Goal: Navigation & Orientation: Find specific page/section

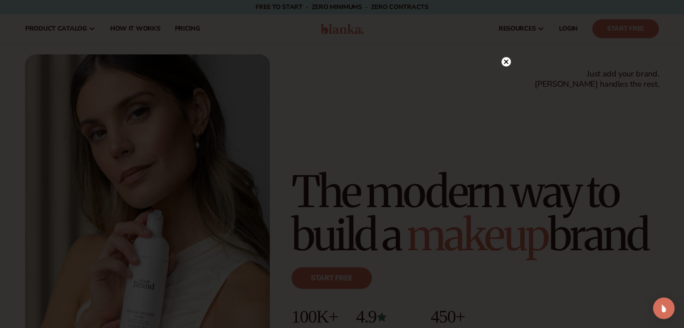
click at [506, 62] on icon at bounding box center [505, 61] width 4 height 4
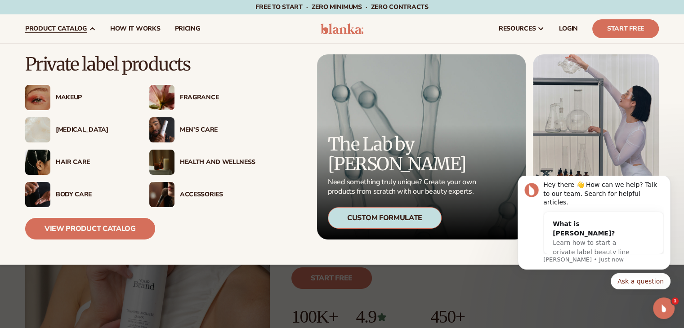
click at [80, 130] on div "[MEDICAL_DATA]" at bounding box center [94, 130] width 76 height 8
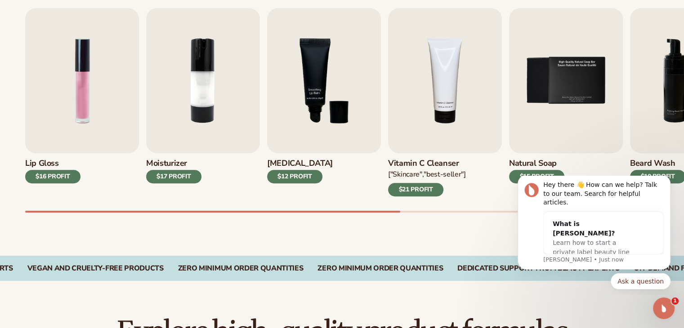
click at [321, 222] on div "Best sellers Private label products to start your beauty and self care line tod…" at bounding box center [342, 91] width 684 height 329
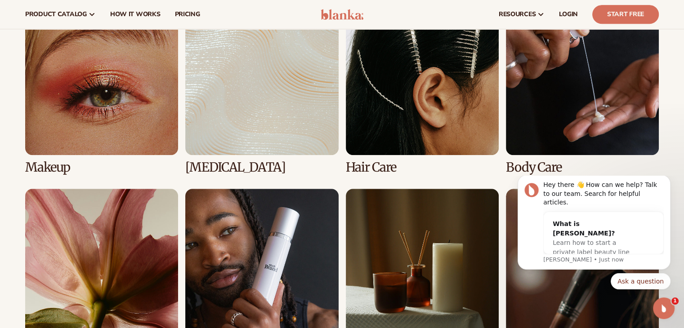
scroll to position [629, 0]
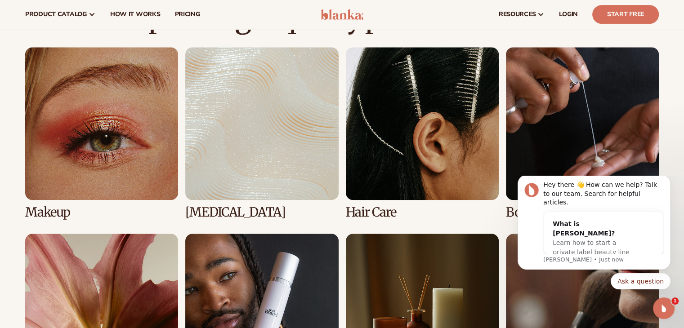
click at [271, 160] on link "2 / 8" at bounding box center [261, 133] width 153 height 172
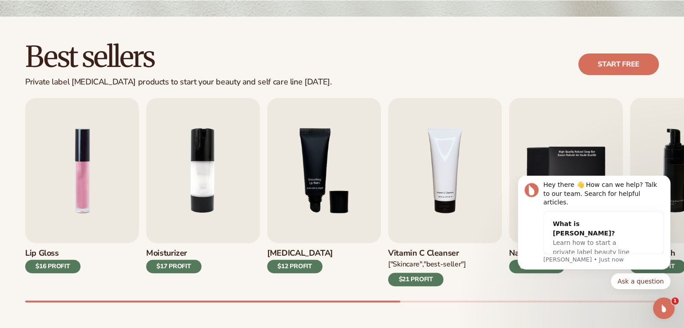
click at [332, 63] on div "Best sellers Private label skin care products to start your beauty and self car…" at bounding box center [341, 64] width 633 height 45
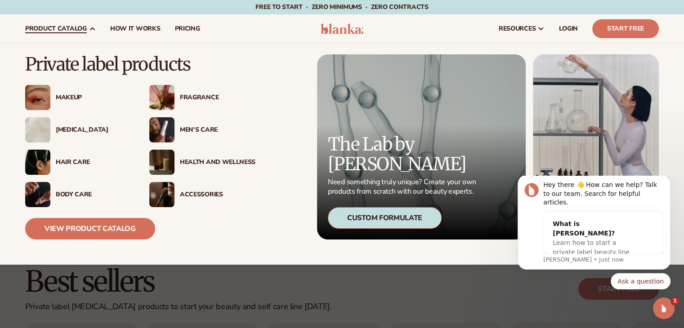
click at [205, 98] on div "Fragrance" at bounding box center [218, 98] width 76 height 8
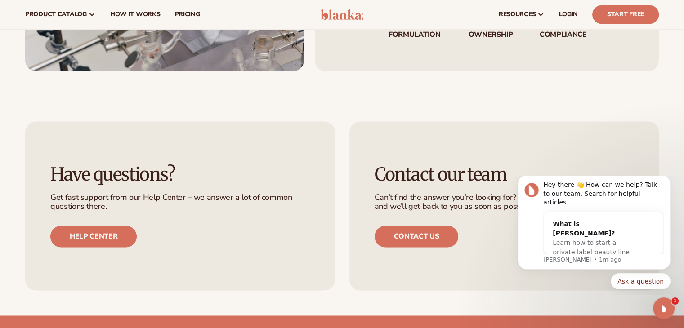
scroll to position [974, 0]
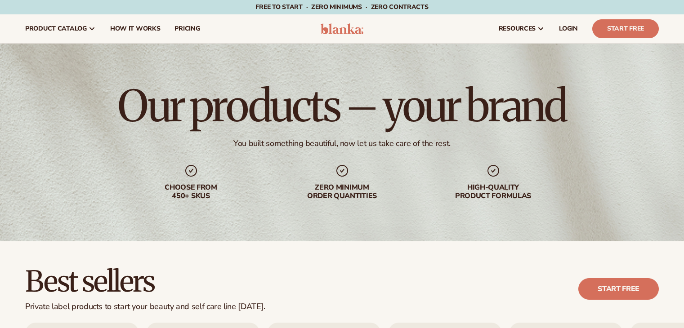
scroll to position [629, 0]
